Goal: Find contact information: Find contact information

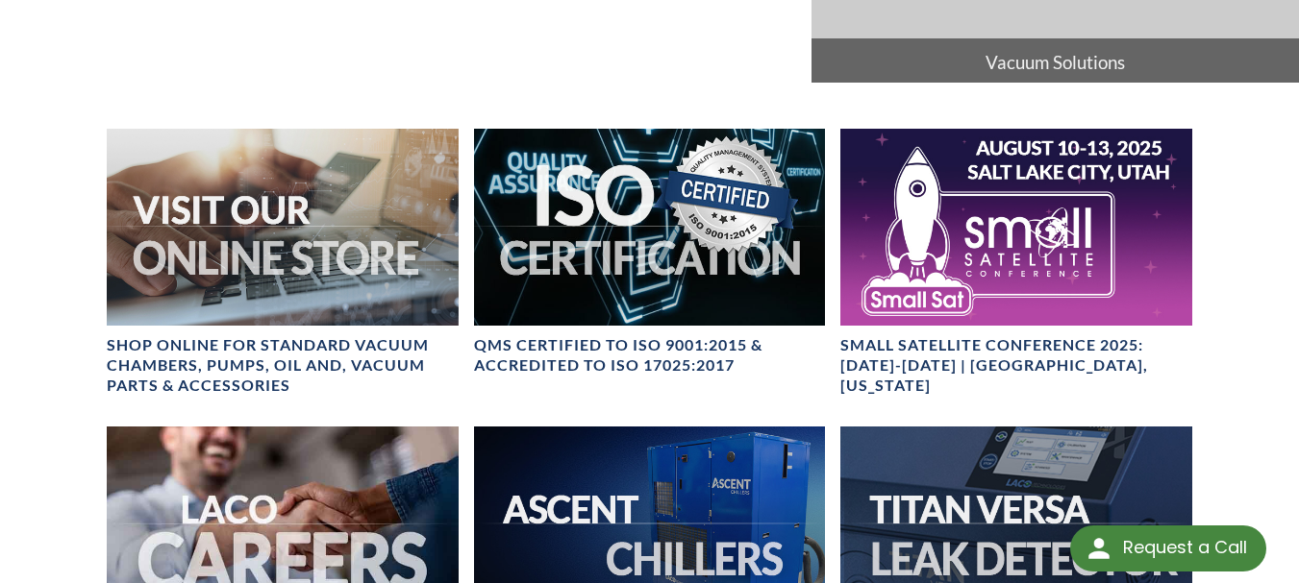
scroll to position [1679, 0]
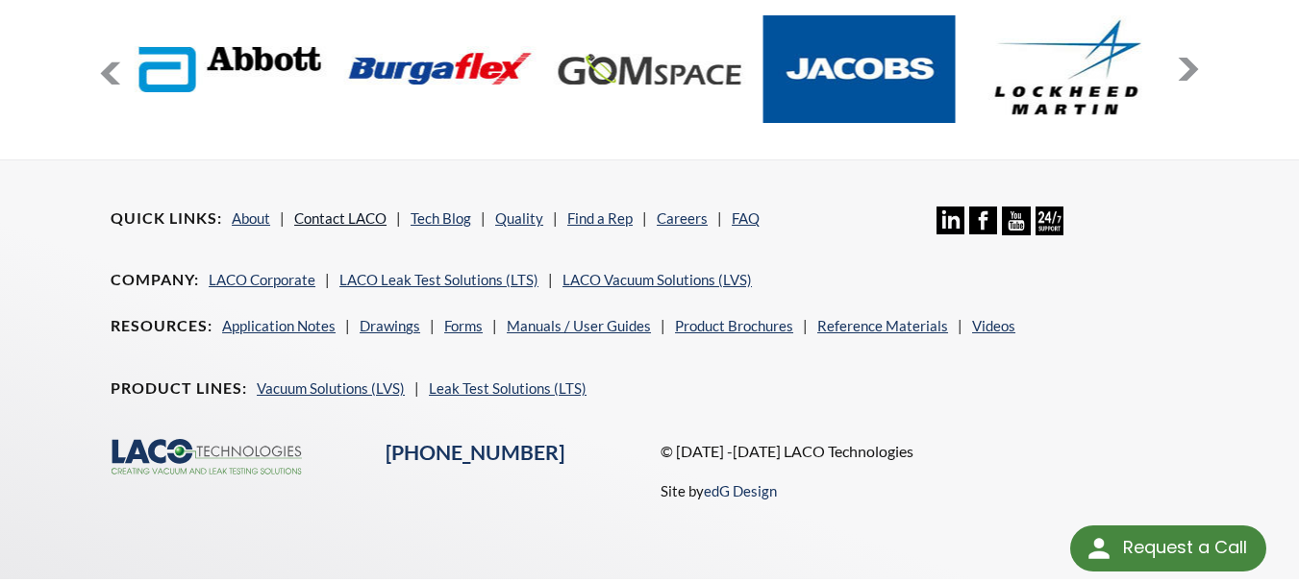
click at [359, 210] on link "Contact LACO" at bounding box center [340, 218] width 92 height 17
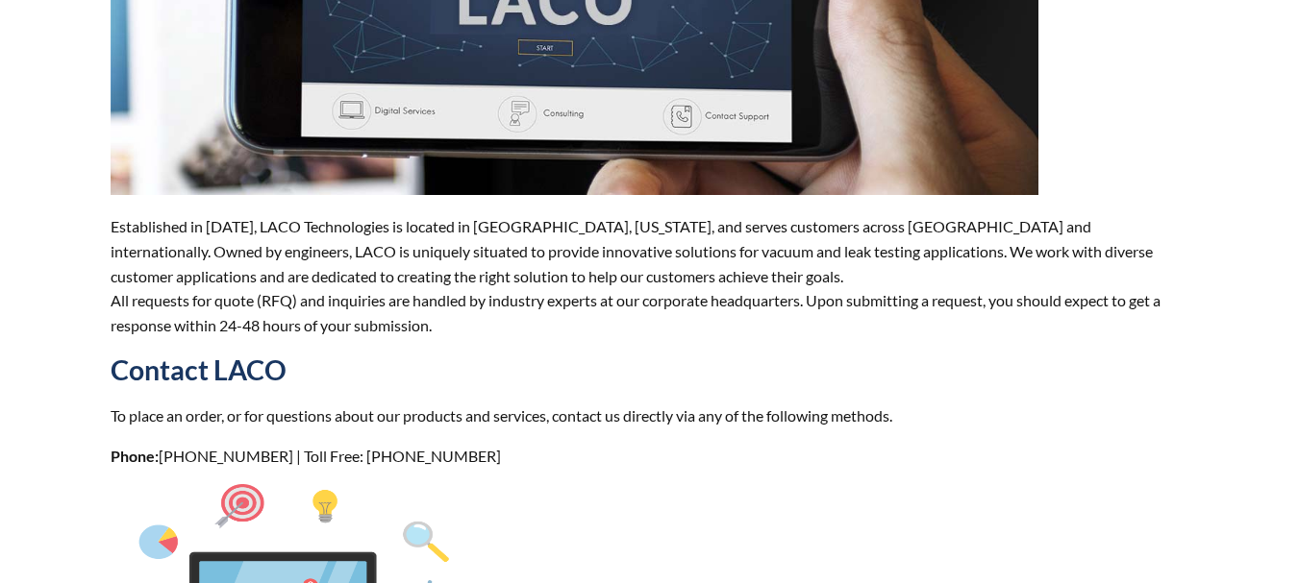
scroll to position [481, 0]
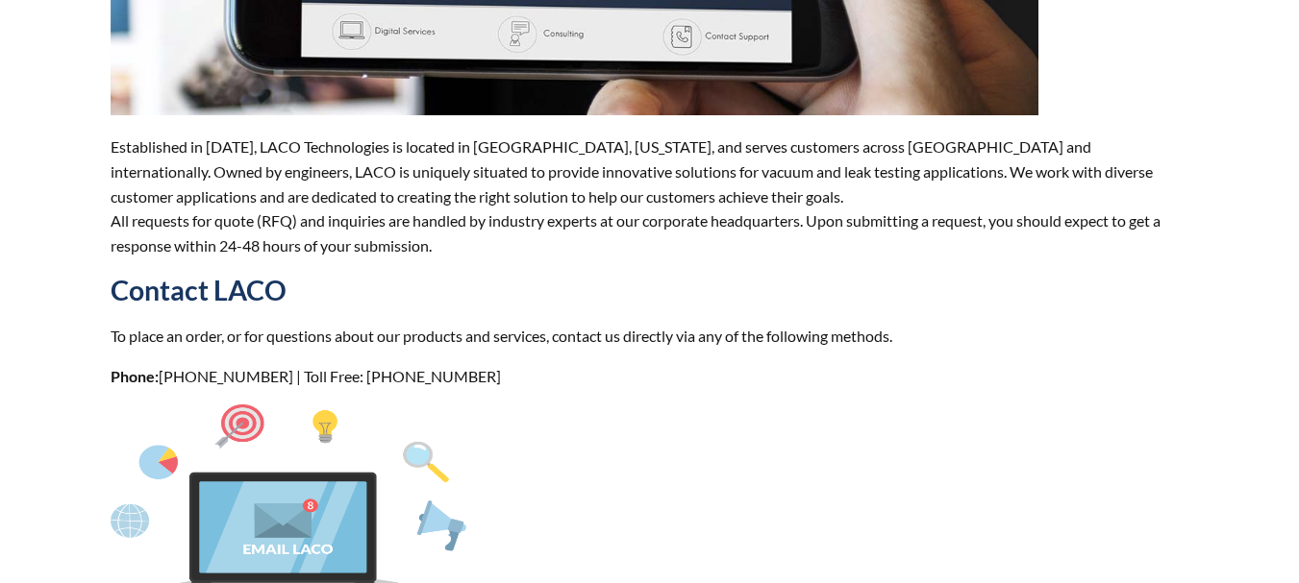
select select "Language Translate Widget"
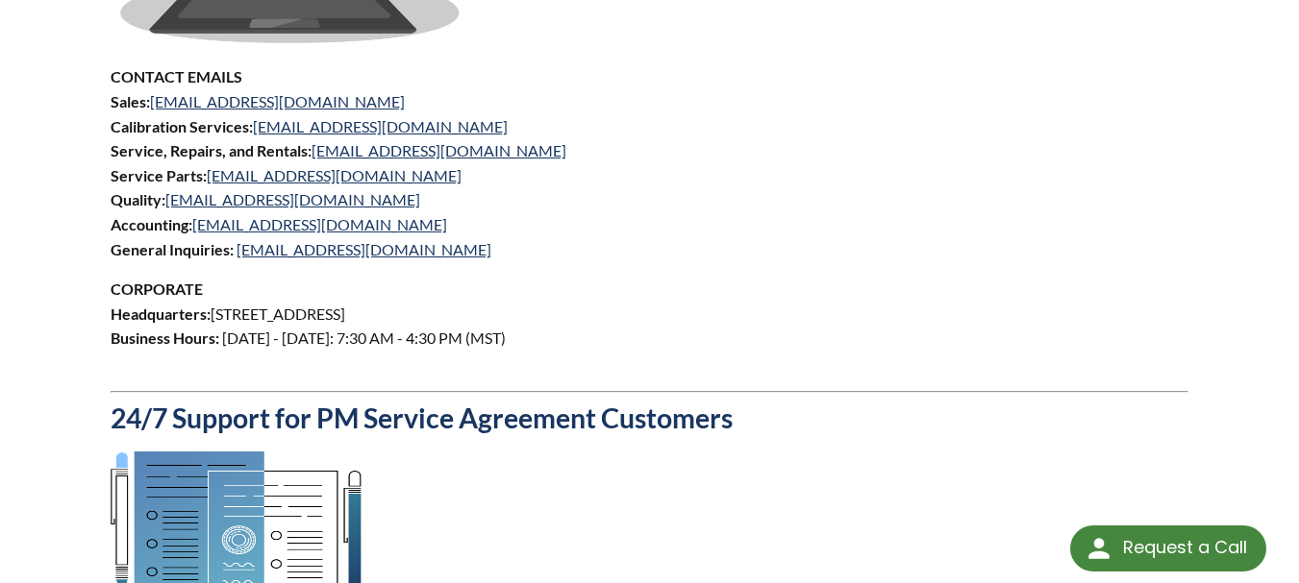
scroll to position [1057, 0]
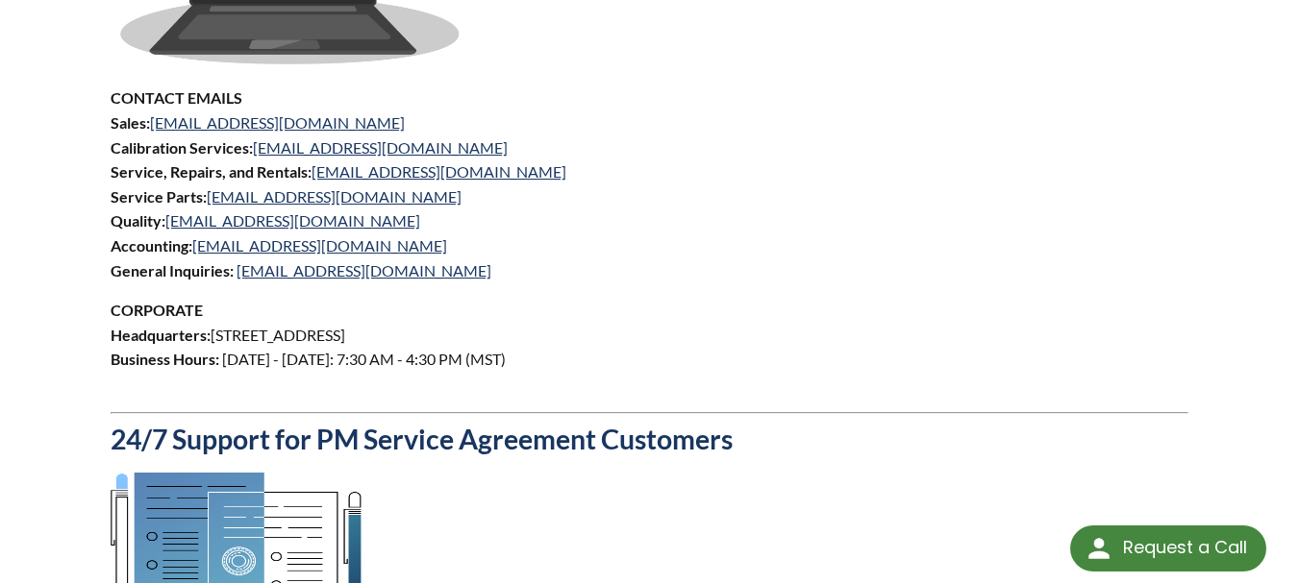
click at [544, 316] on p "CORPORATE Headquarters: [STREET_ADDRESS] Business Hours: [DATE] - [DATE]: 7:30 …" at bounding box center [649, 347] width 1077 height 98
copy p "[STREET_ADDRESS]"
drag, startPoint x: 544, startPoint y: 316, endPoint x: 240, endPoint y: 313, distance: 303.8
click at [240, 313] on p "CORPORATE Headquarters: [STREET_ADDRESS] Business Hours: [DATE] - [DATE]: 7:30 …" at bounding box center [649, 347] width 1077 height 98
